Goal: Task Accomplishment & Management: Use online tool/utility

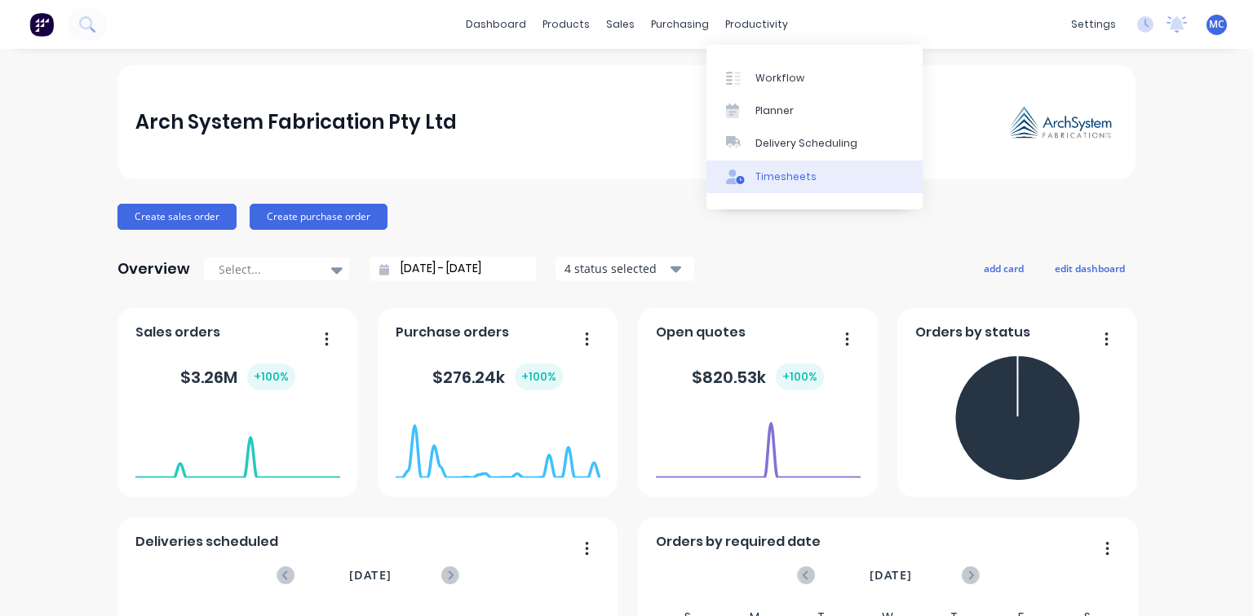
click at [761, 186] on link "Timesheets" at bounding box center [814, 177] width 216 height 33
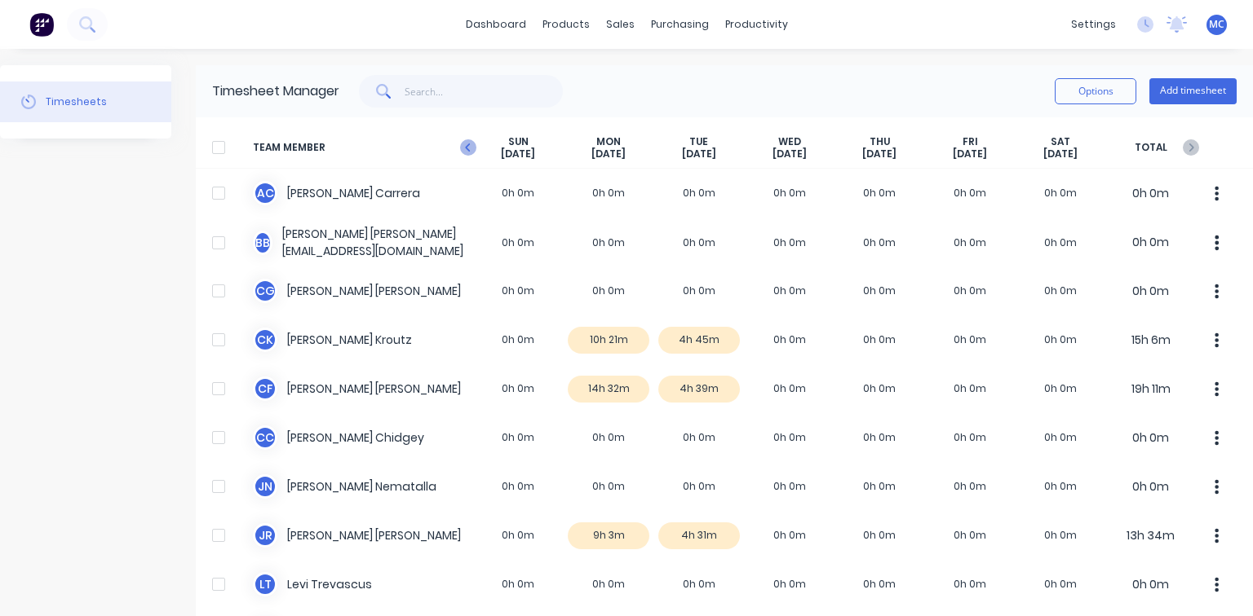
click at [471, 148] on icon "button" at bounding box center [468, 147] width 16 height 16
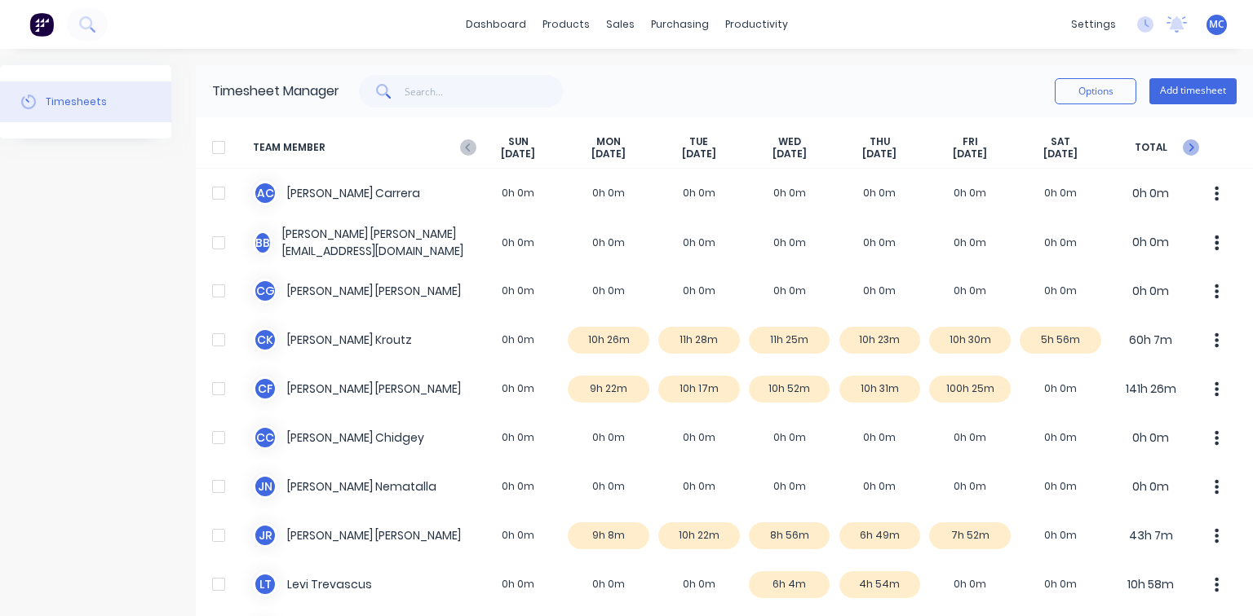
click at [1189, 150] on icon "button" at bounding box center [1191, 148] width 5 height 8
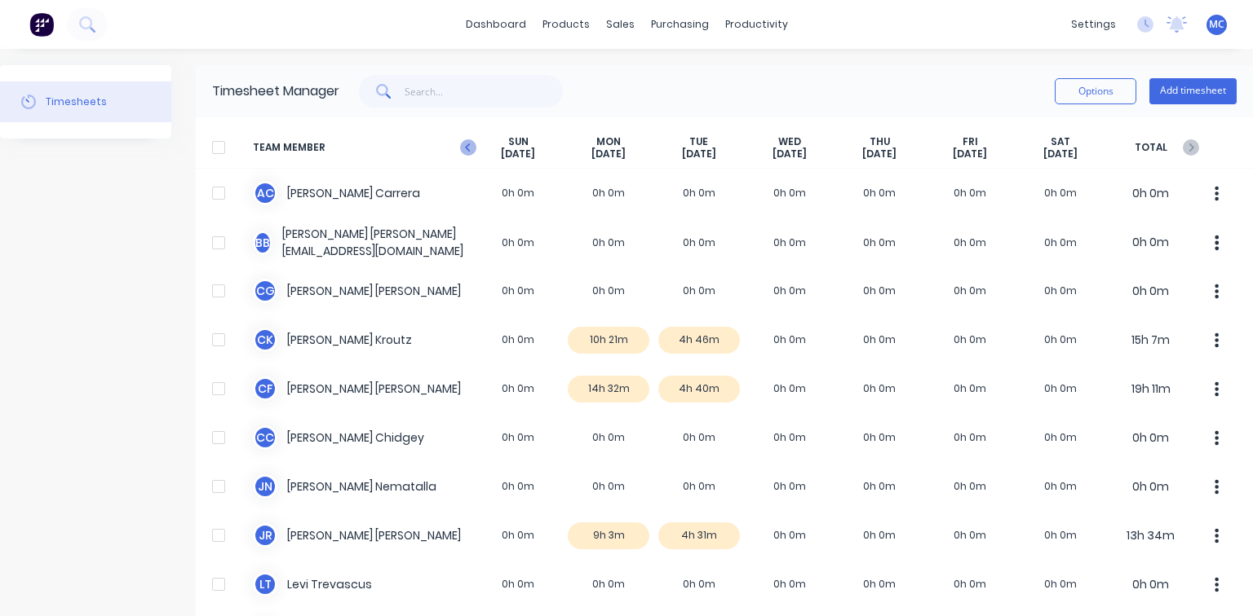
click at [462, 149] on icon "button" at bounding box center [468, 147] width 16 height 16
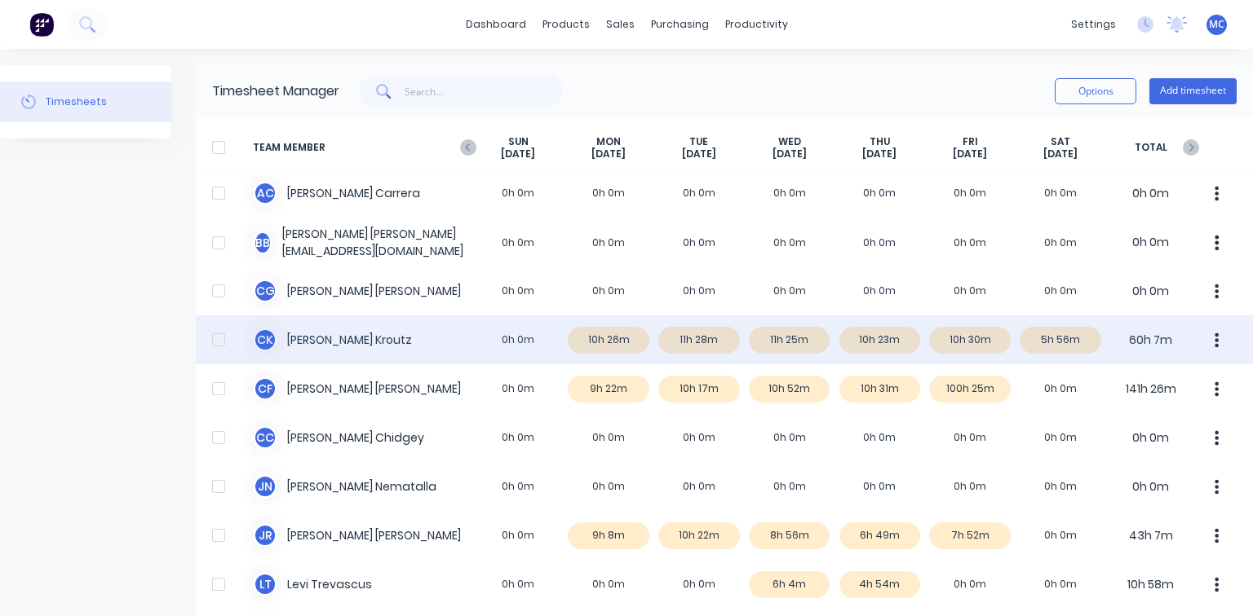
click at [215, 340] on div at bounding box center [218, 340] width 33 height 33
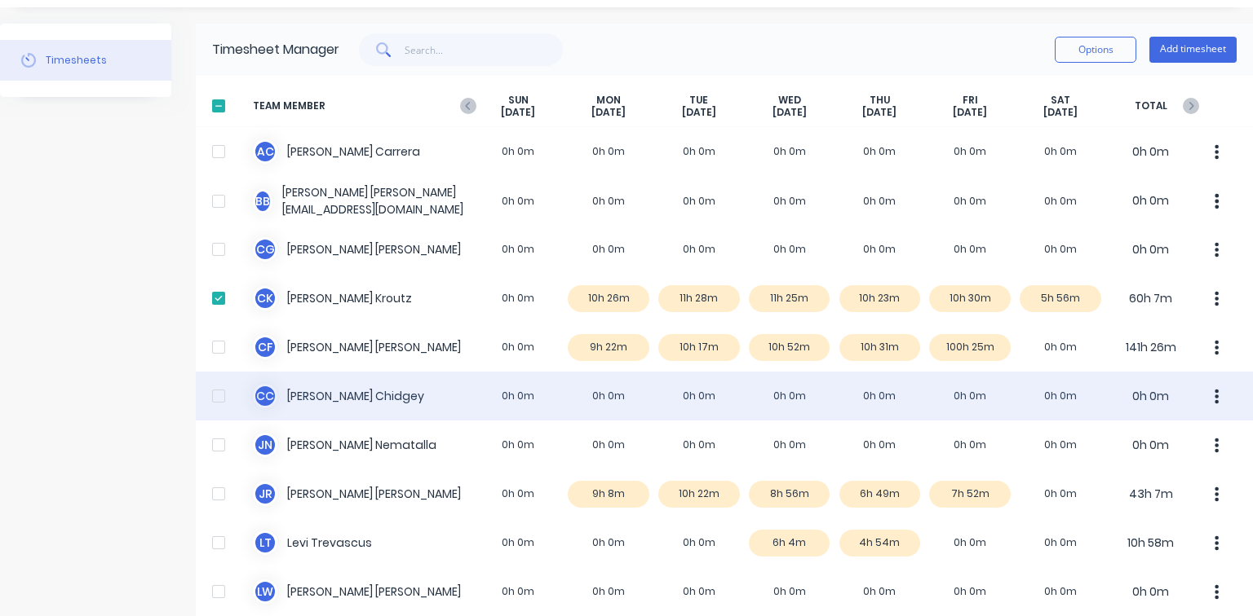
scroll to position [65, 0]
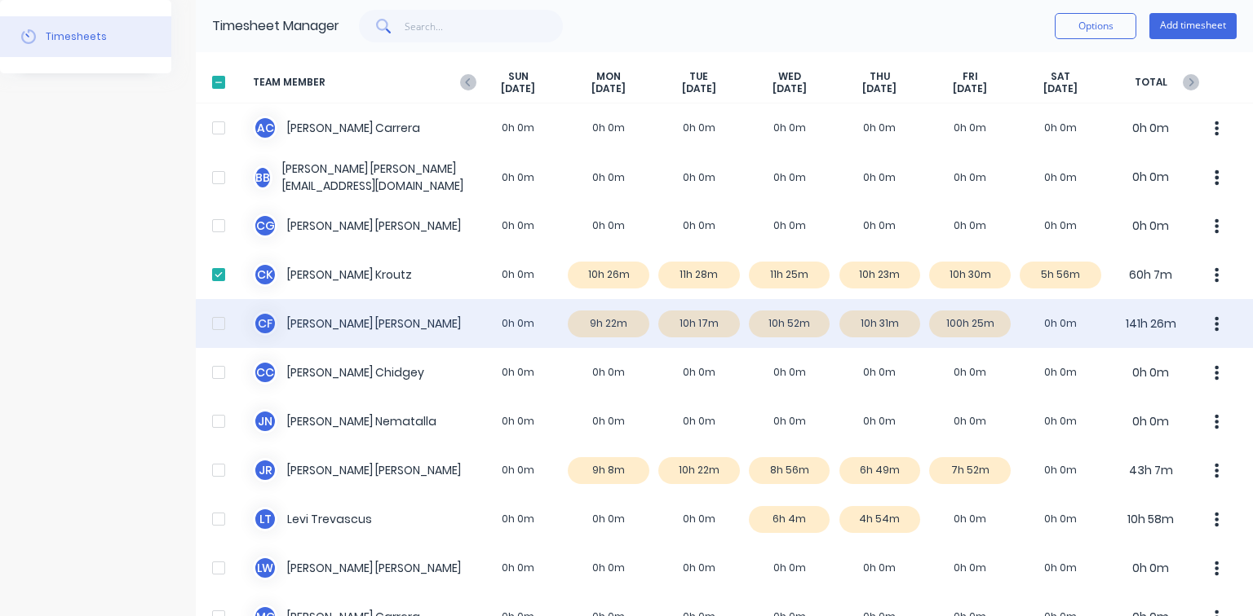
click at [219, 329] on div at bounding box center [218, 323] width 33 height 33
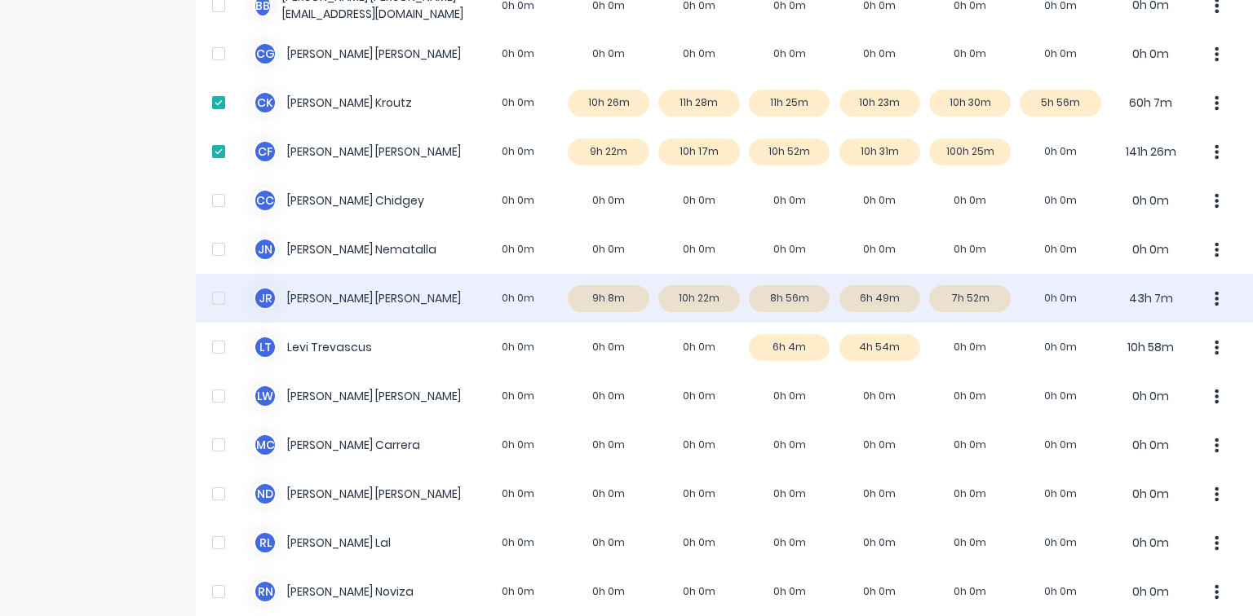
scroll to position [261, 0]
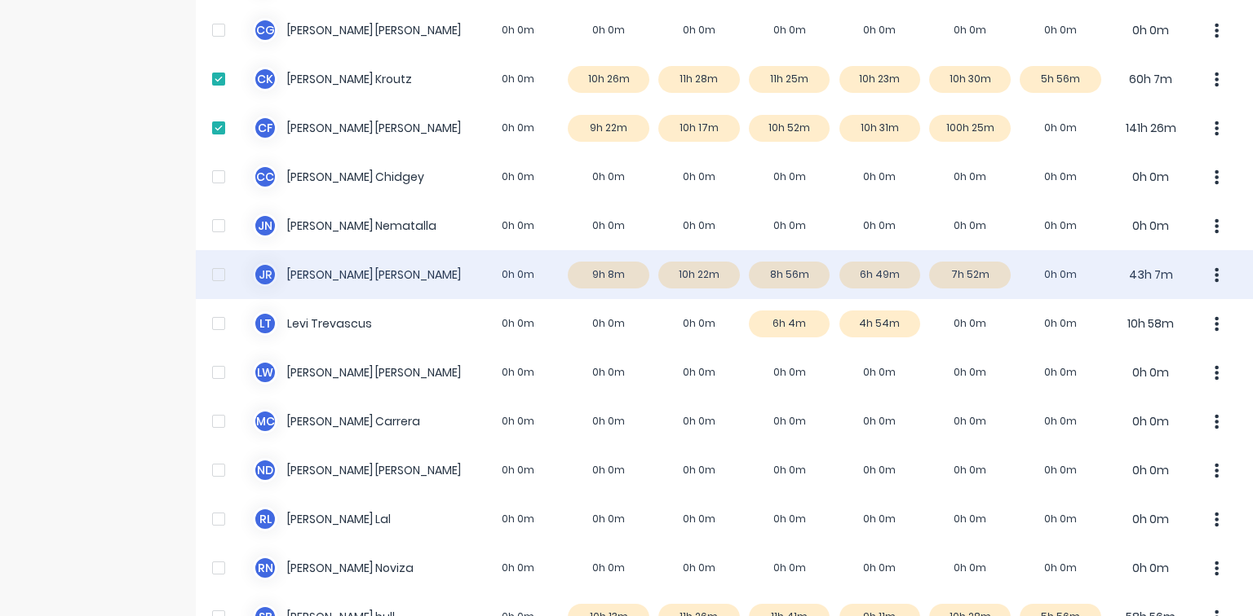
click at [225, 272] on div at bounding box center [218, 274] width 33 height 33
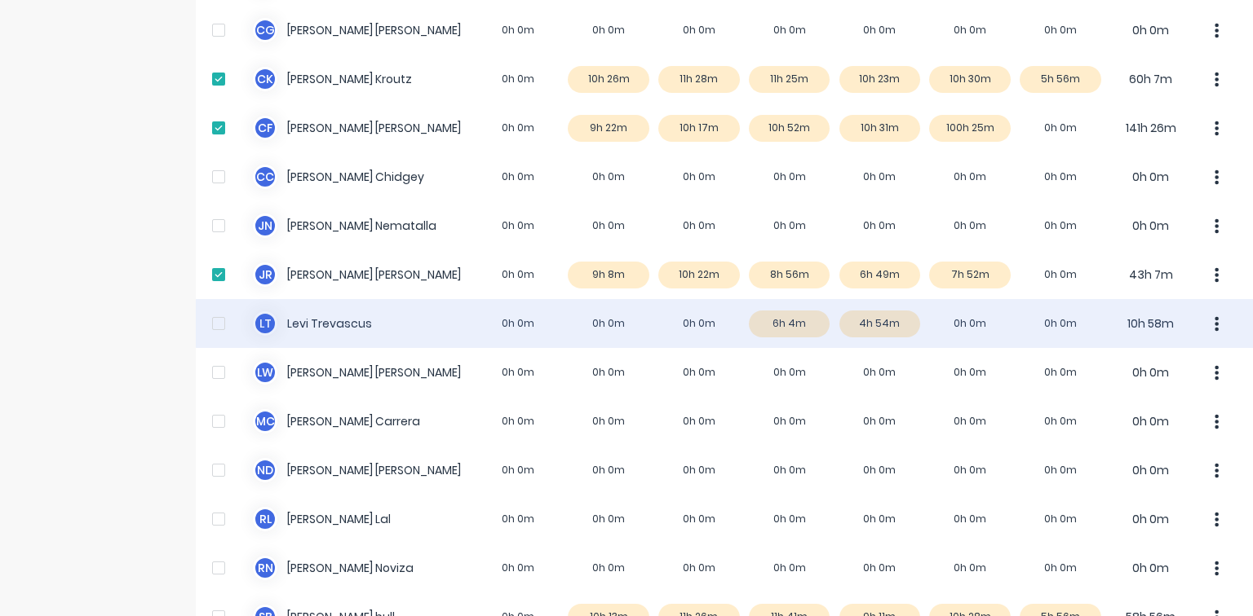
click at [211, 325] on div at bounding box center [218, 323] width 33 height 33
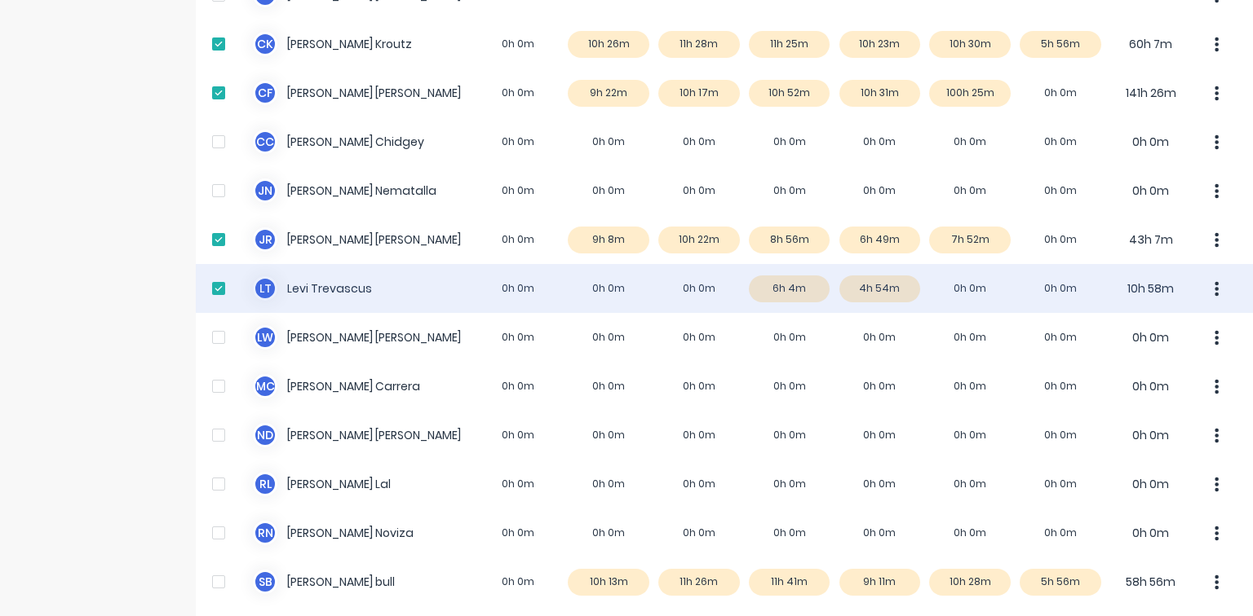
scroll to position [361, 0]
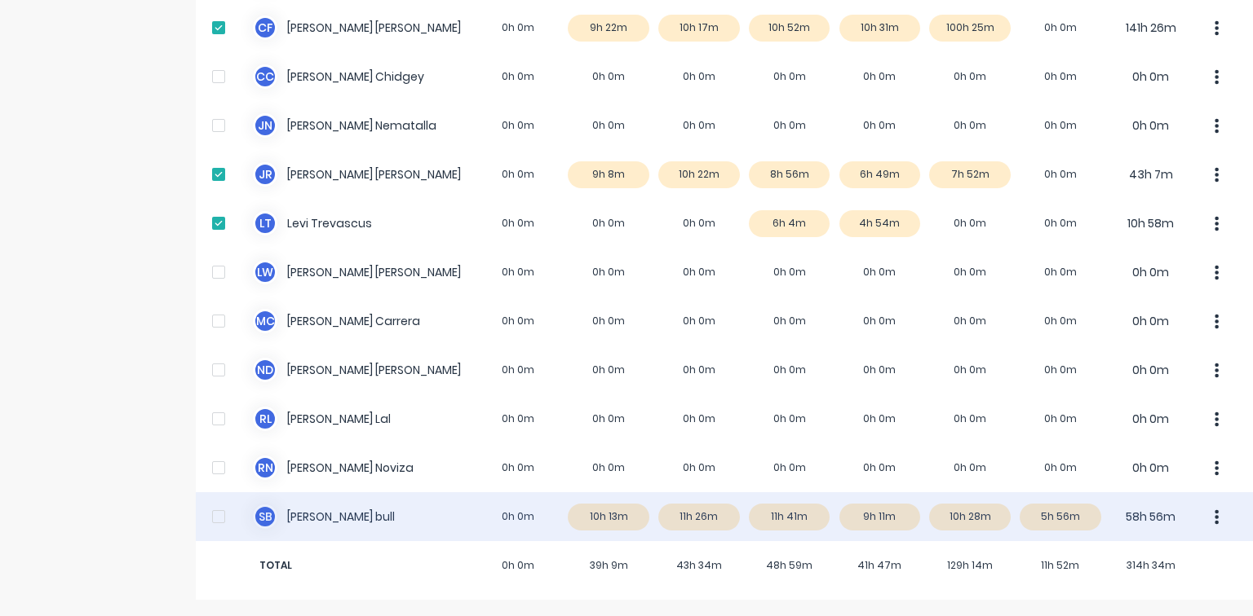
click at [217, 515] on div at bounding box center [218, 517] width 33 height 33
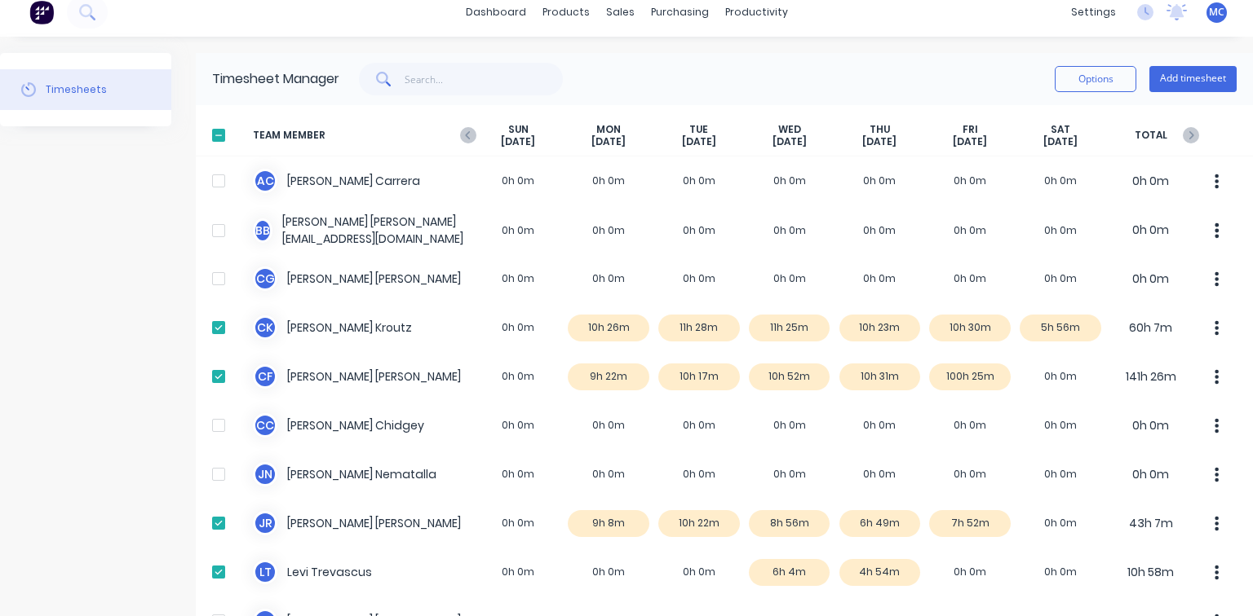
scroll to position [0, 0]
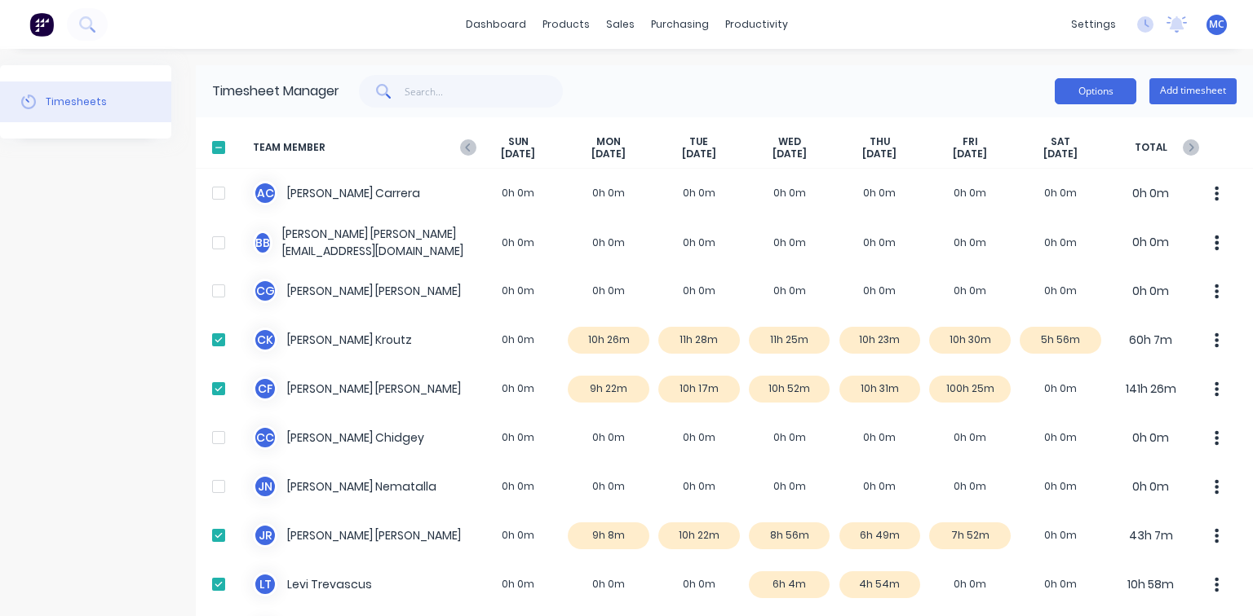
click at [1070, 91] on button "Options" at bounding box center [1095, 91] width 82 height 26
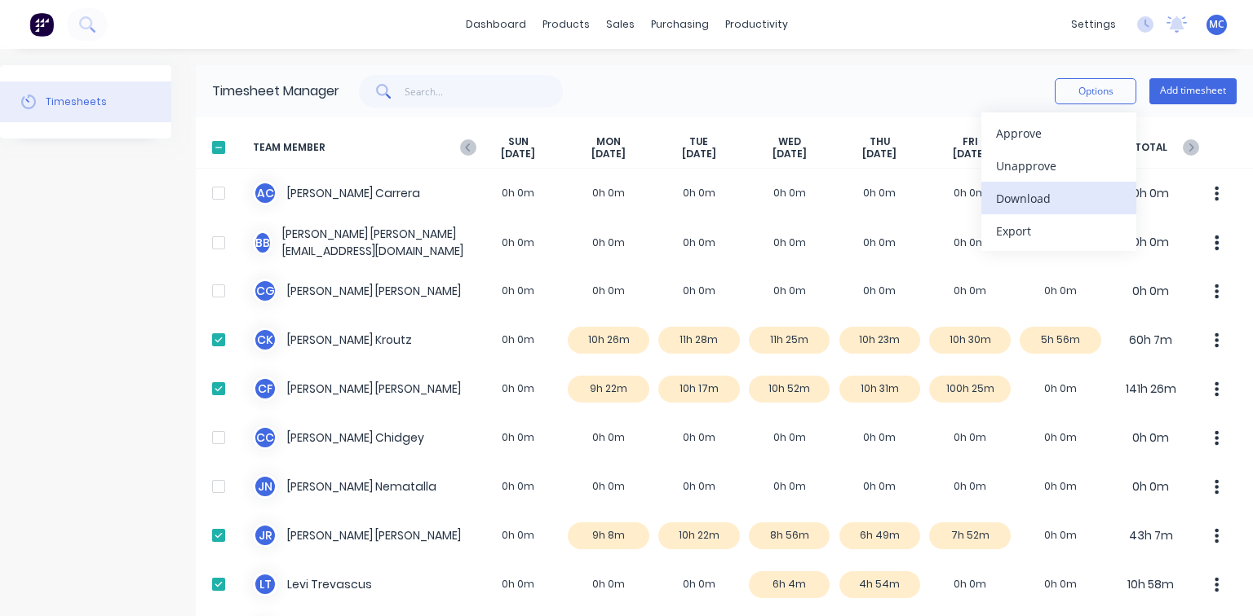
click at [1021, 196] on div "Download" at bounding box center [1059, 199] width 126 height 24
